Goal: Information Seeking & Learning: Understand process/instructions

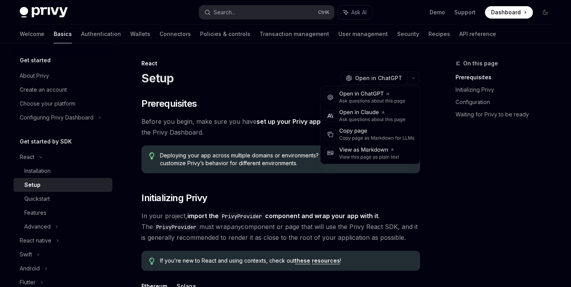
click at [174, 67] on div "React Setup OpenAI Open in ChatGPT" at bounding box center [280, 73] width 279 height 26
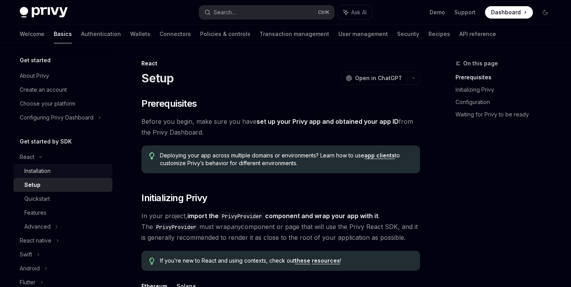
click at [62, 172] on div "Installation" at bounding box center [65, 170] width 83 height 9
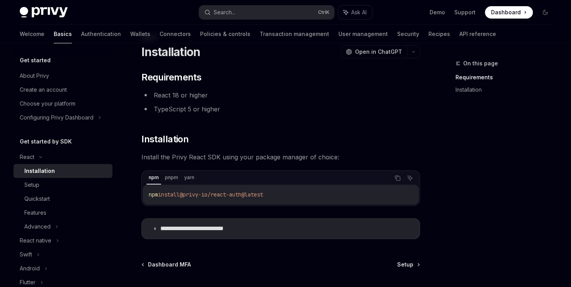
scroll to position [27, 0]
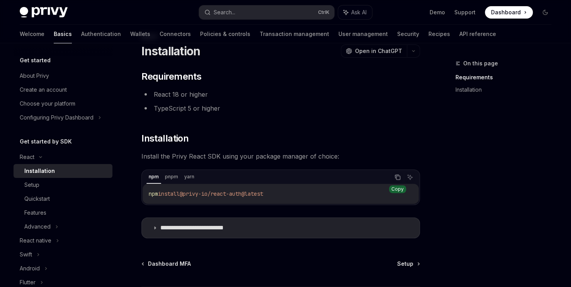
click at [397, 174] on icon "Copy the contents from the code block" at bounding box center [398, 177] width 6 height 6
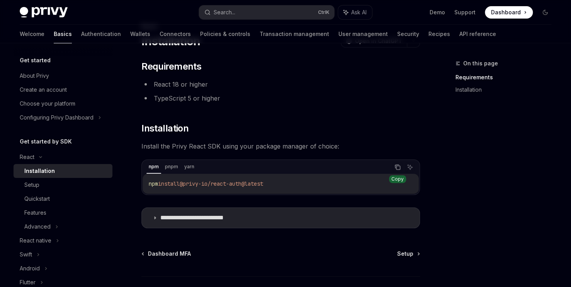
scroll to position [37, 0]
click at [411, 251] on span "Setup" at bounding box center [405, 254] width 16 height 8
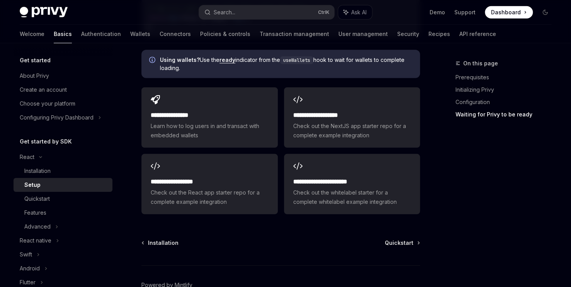
scroll to position [1007, 0]
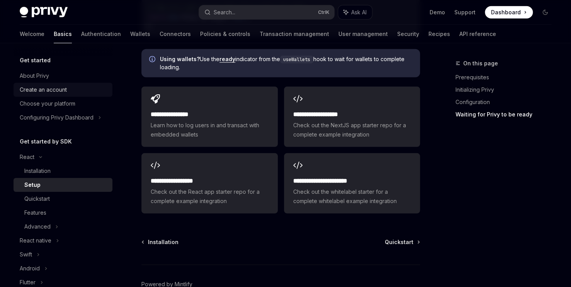
click at [34, 90] on div "Create an account" at bounding box center [43, 89] width 47 height 9
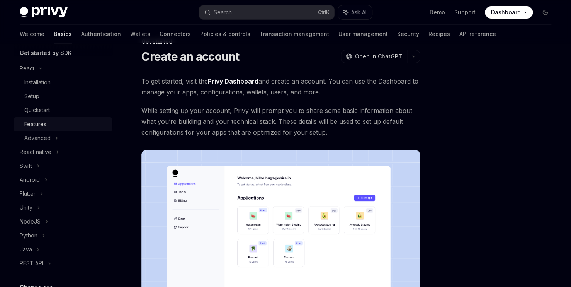
scroll to position [89, 0]
click at [56, 136] on icon at bounding box center [56, 137] width 1 height 2
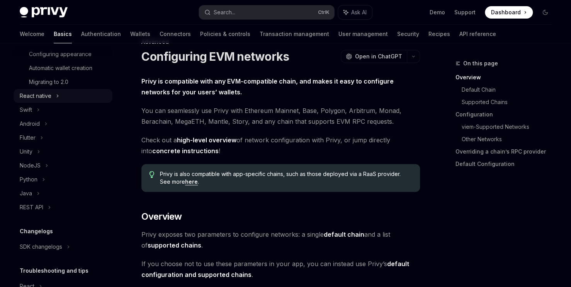
scroll to position [273, 0]
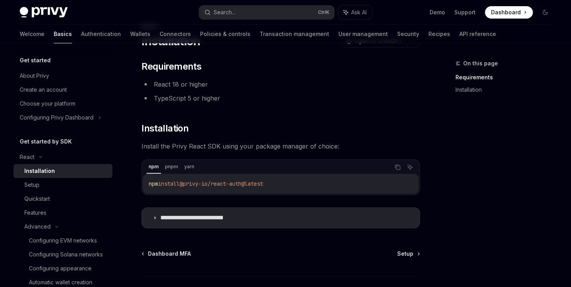
type textarea "*"
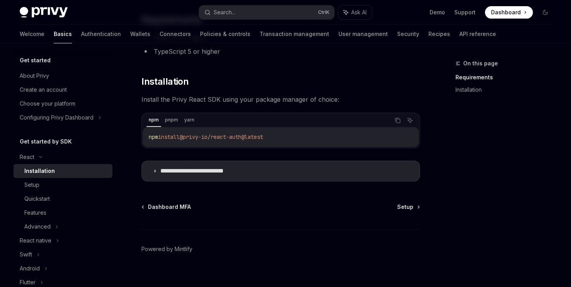
scroll to position [92, 0]
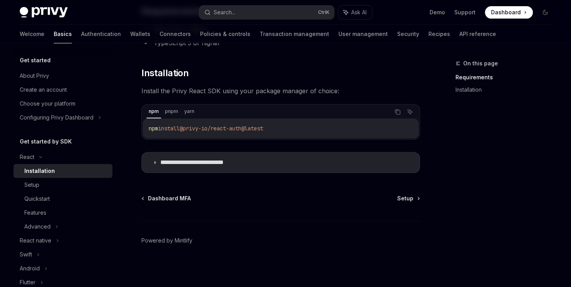
click at [404, 191] on div "**********" at bounding box center [208, 126] width 427 height 321
click at [408, 204] on div "Dashboard MFA Setup Powered by Mintlify" at bounding box center [280, 240] width 279 height 93
click at [405, 196] on span "Setup" at bounding box center [405, 198] width 16 height 8
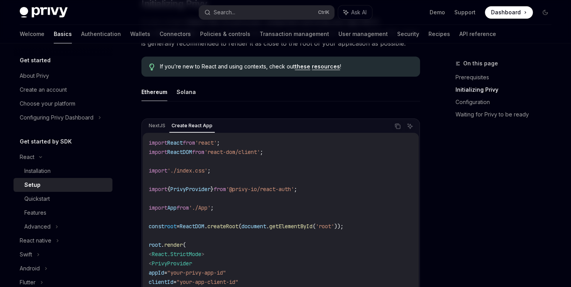
scroll to position [183, 0]
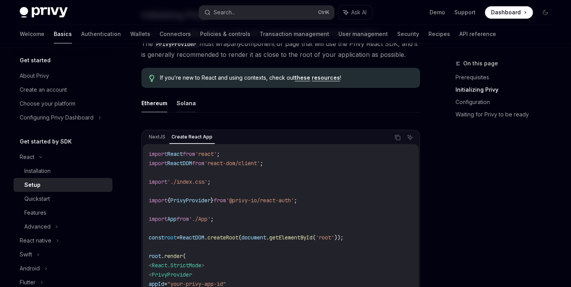
click at [177, 100] on button "Solana" at bounding box center [186, 103] width 19 height 18
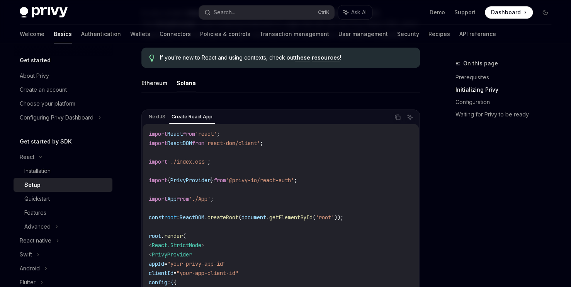
scroll to position [256, 0]
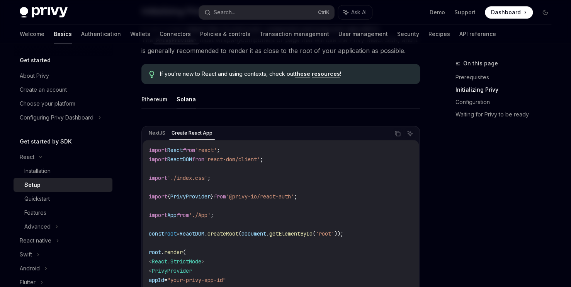
scroll to position [183, 0]
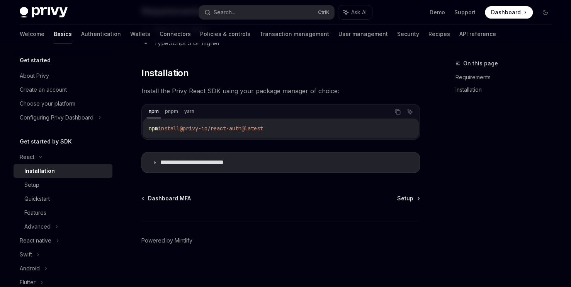
type textarea "*"
